Goal: Task Accomplishment & Management: Use online tool/utility

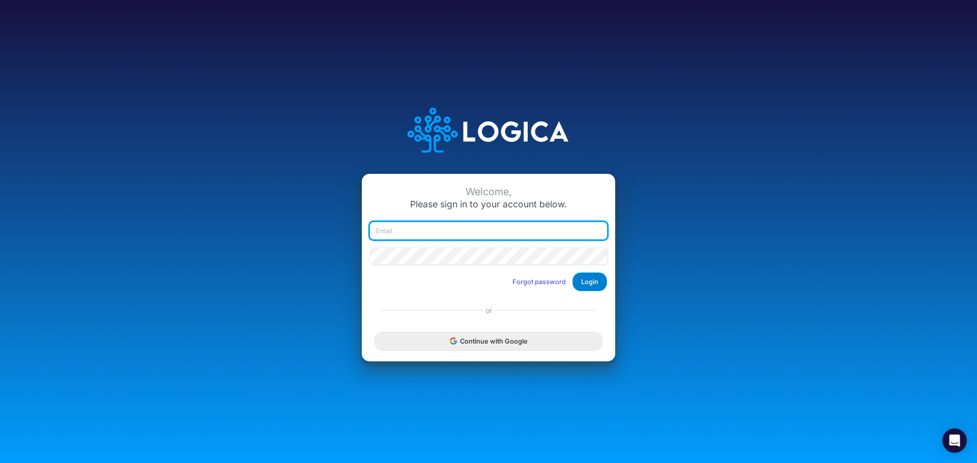
type input "[PERSON_NAME][EMAIL_ADDRESS][PERSON_NAME][DOMAIN_NAME]"
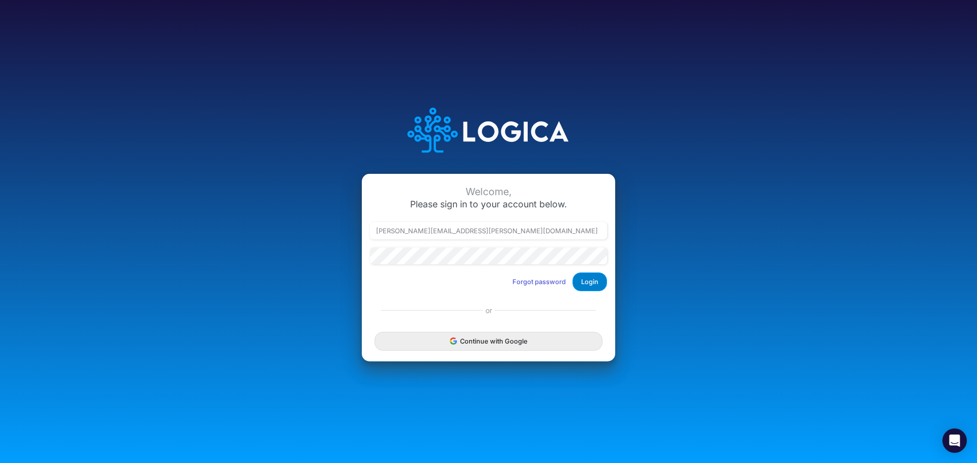
click at [594, 279] on button "Login" at bounding box center [589, 282] width 35 height 19
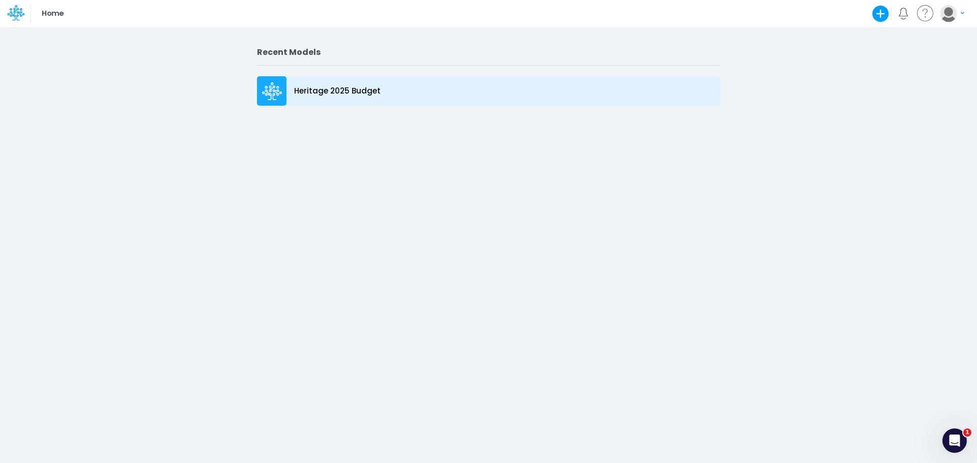
click at [342, 92] on p "Heritage 2025 Budget" at bounding box center [337, 91] width 86 height 12
